Goal: Information Seeking & Learning: Check status

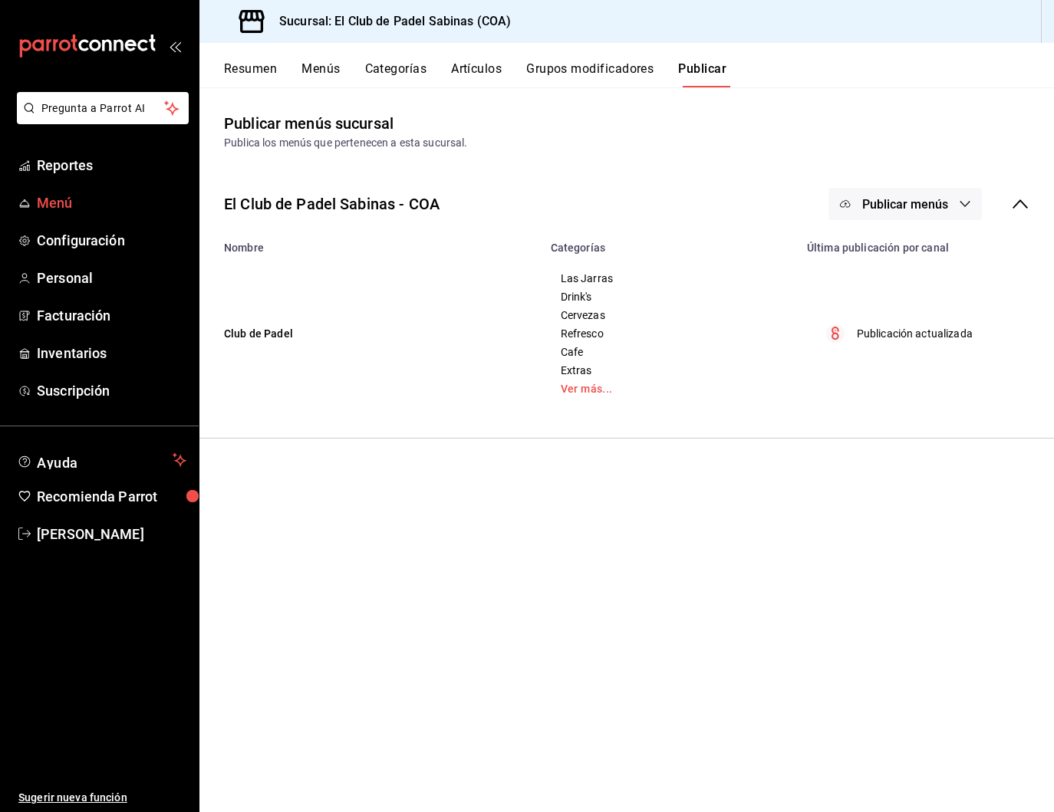
click at [75, 203] on span "Menú" at bounding box center [112, 202] width 150 height 21
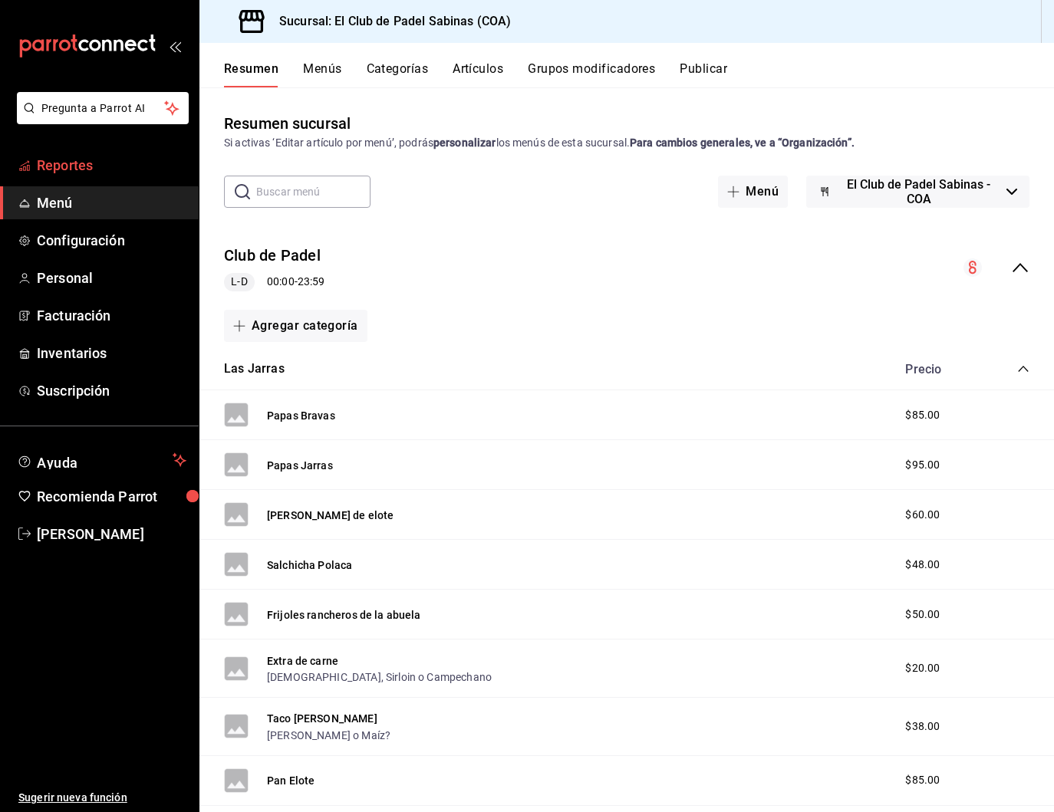
click at [116, 163] on span "Reportes" at bounding box center [112, 165] width 150 height 21
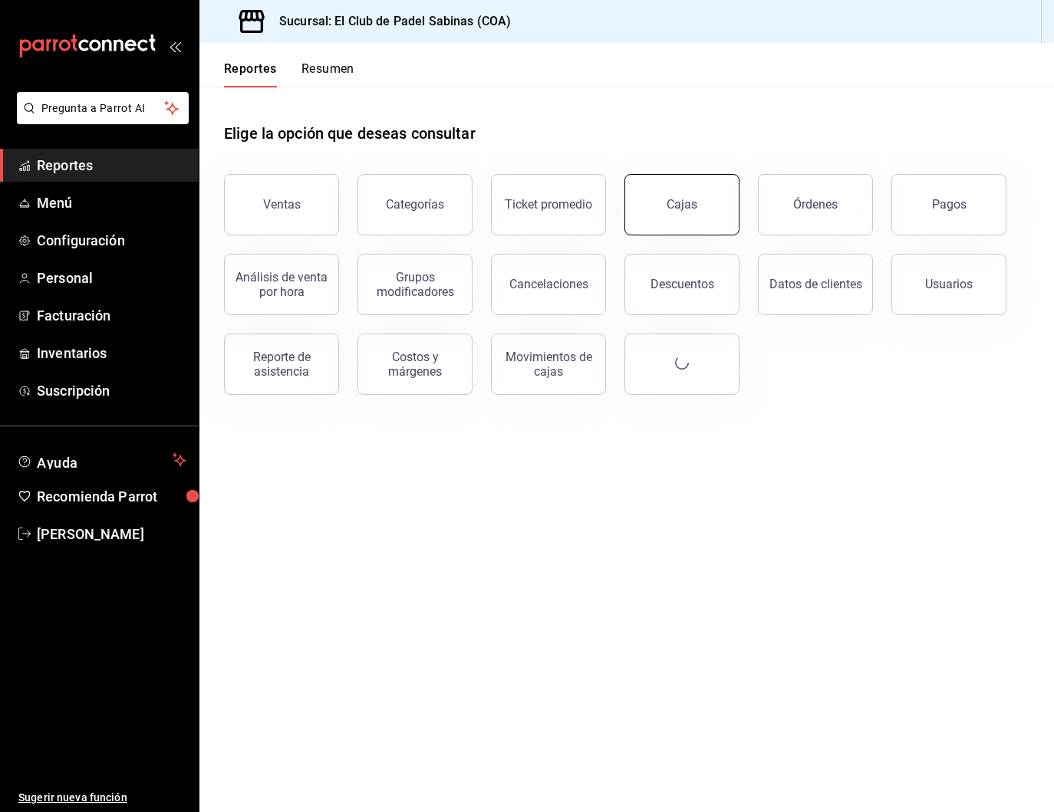
click at [671, 194] on button "Cajas" at bounding box center [681, 204] width 115 height 61
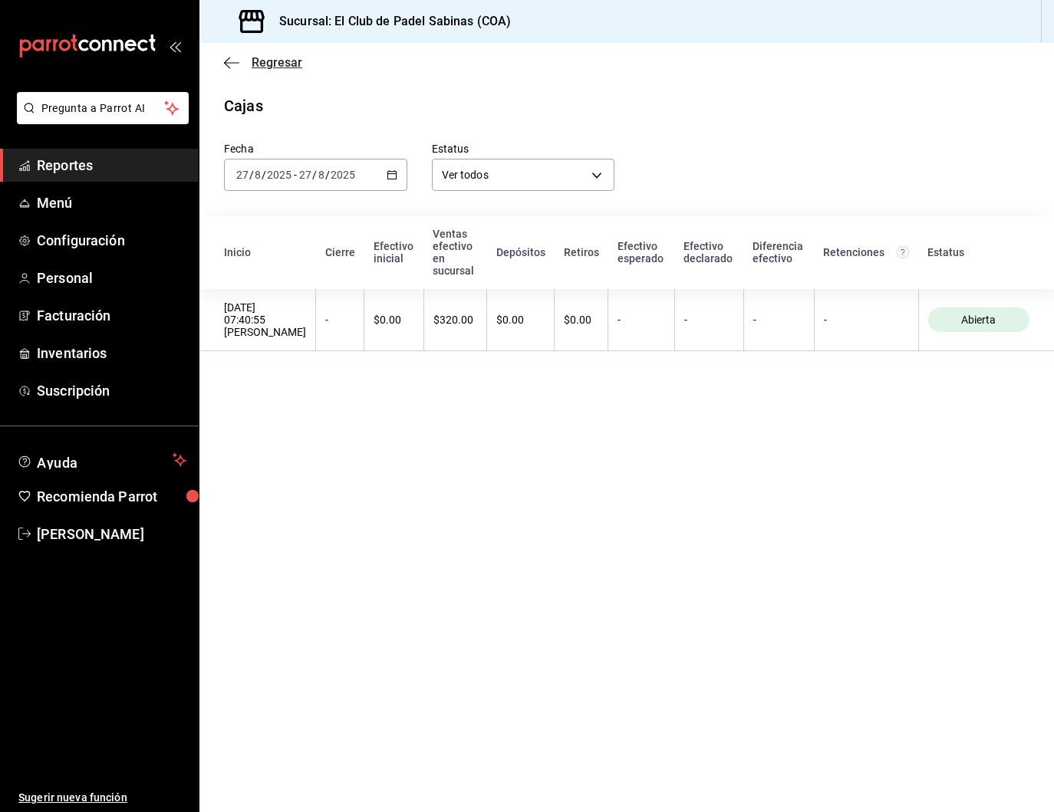
click at [229, 61] on icon "button" at bounding box center [231, 63] width 15 height 14
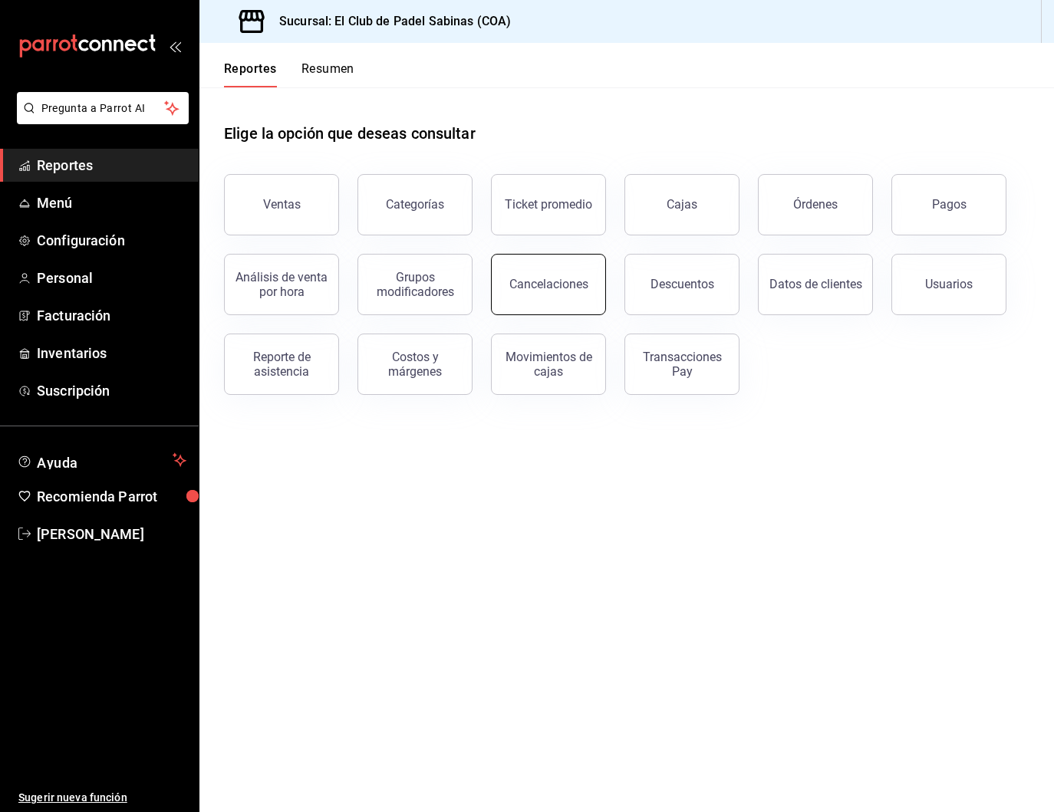
click at [554, 284] on div "Cancelaciones" at bounding box center [548, 284] width 79 height 15
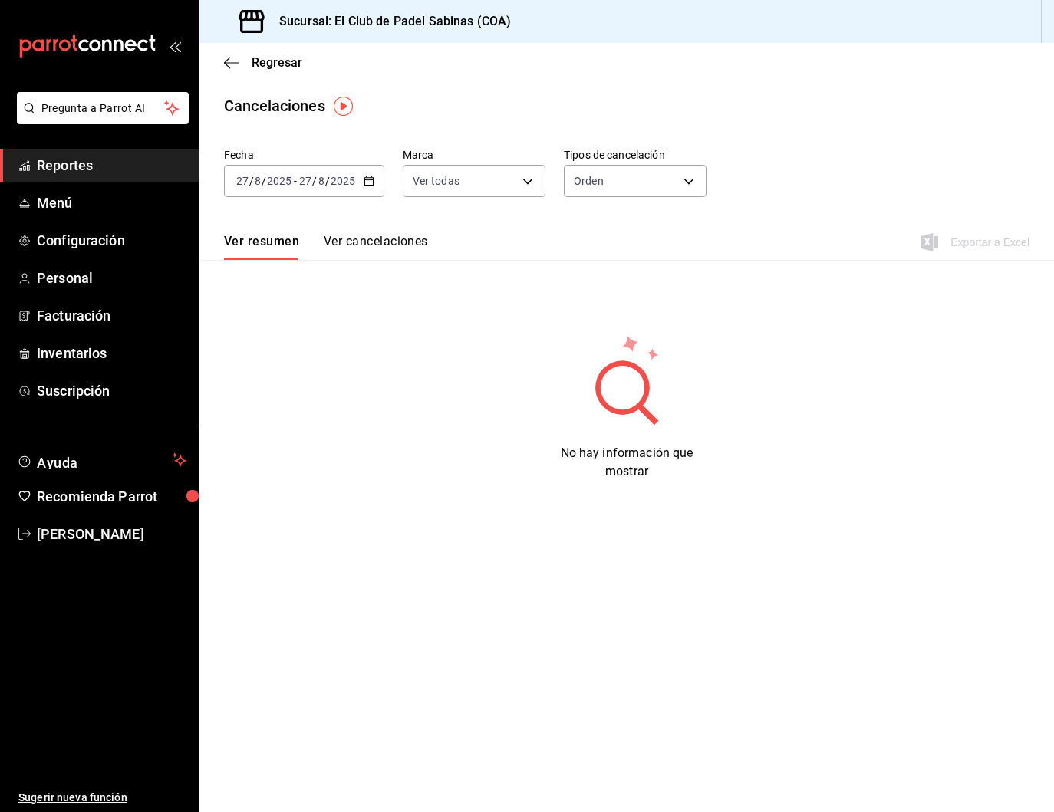
click at [393, 238] on button "Ver cancelaciones" at bounding box center [376, 247] width 104 height 26
click at [255, 244] on button "Ver resumen" at bounding box center [259, 247] width 71 height 26
click at [90, 169] on span "Reportes" at bounding box center [112, 165] width 150 height 21
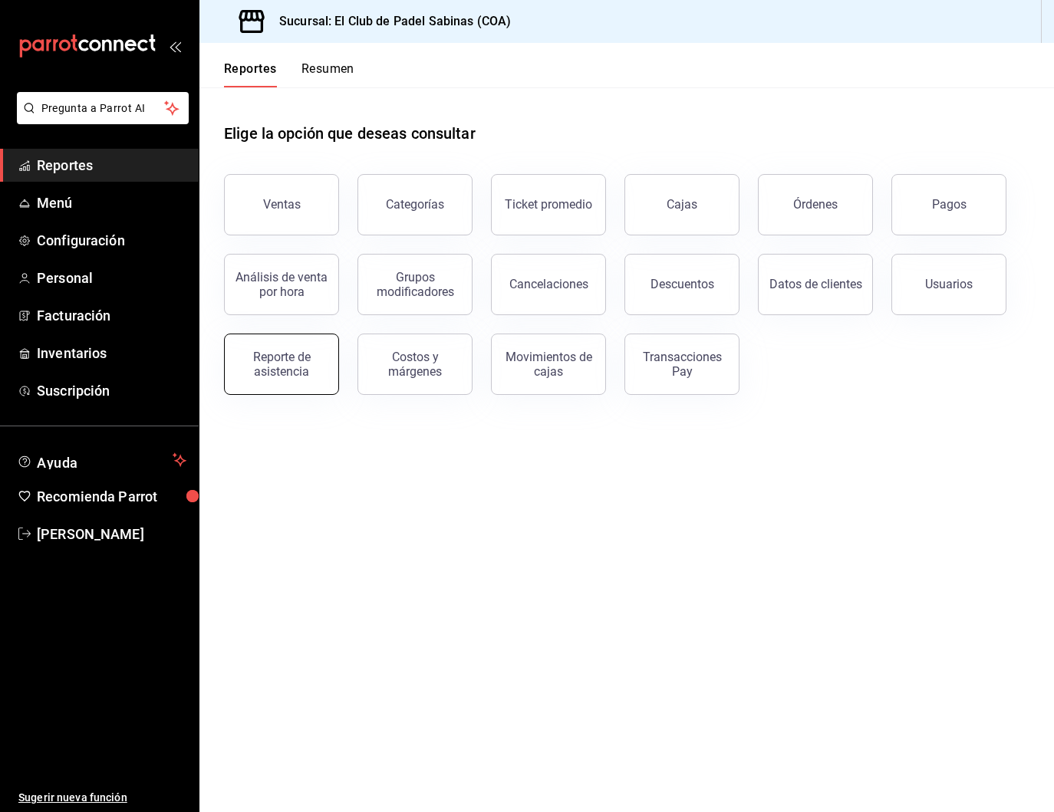
click at [284, 385] on button "Reporte de asistencia" at bounding box center [281, 364] width 115 height 61
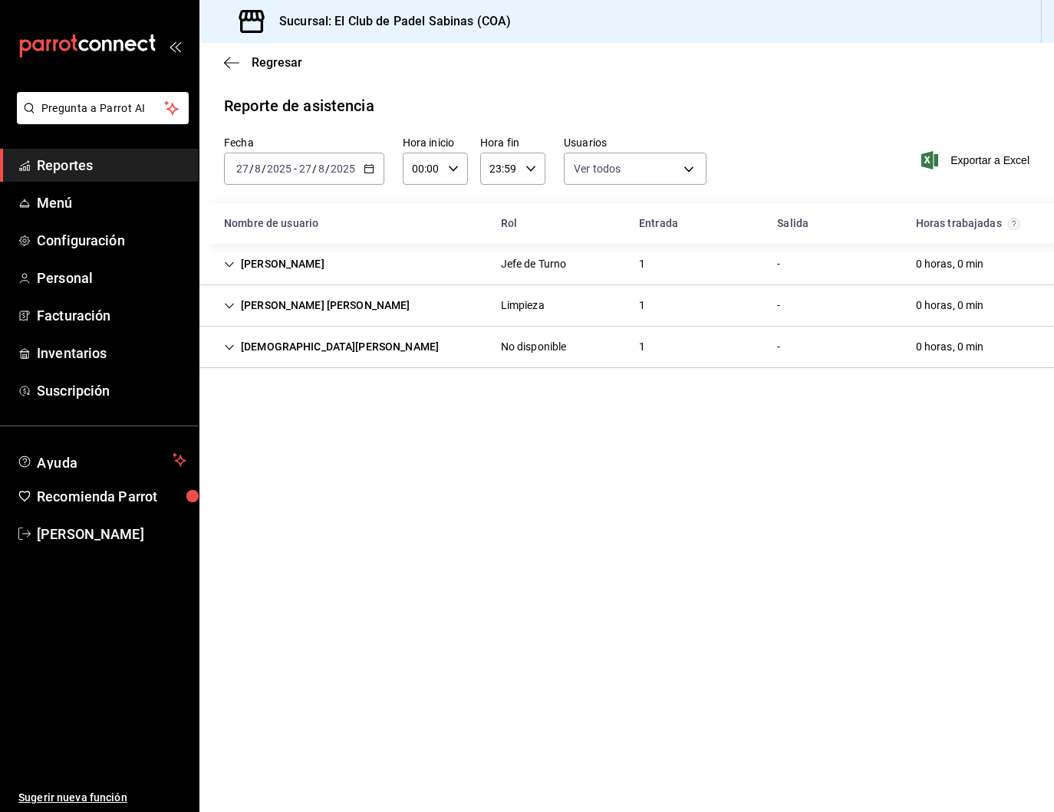
click at [599, 268] on div "[PERSON_NAME] Jefe de Turno 1 - 0 horas, 0 min" at bounding box center [626, 264] width 854 height 41
